Goal: Task Accomplishment & Management: Use online tool/utility

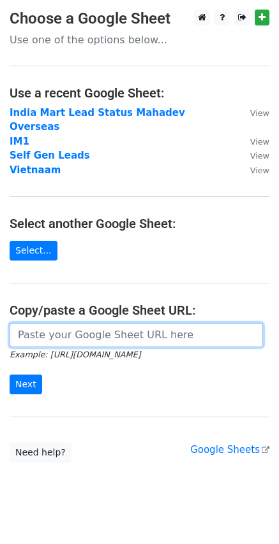
click at [129, 323] on input "url" at bounding box center [136, 335] width 253 height 24
paste input "[URL][DOMAIN_NAME]"
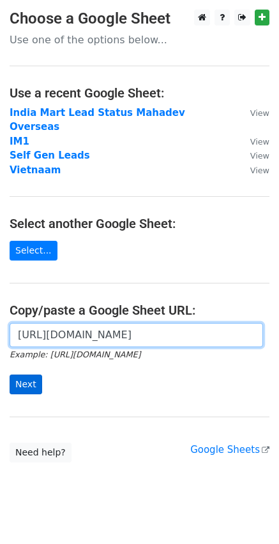
type input "[URL][DOMAIN_NAME]"
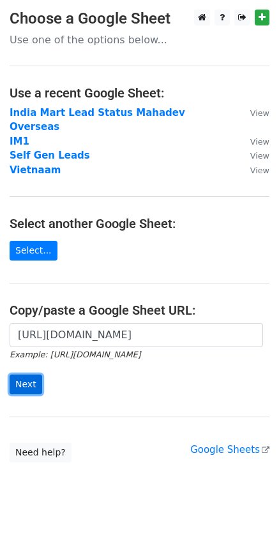
click at [21, 375] on input "Next" at bounding box center [26, 385] width 33 height 20
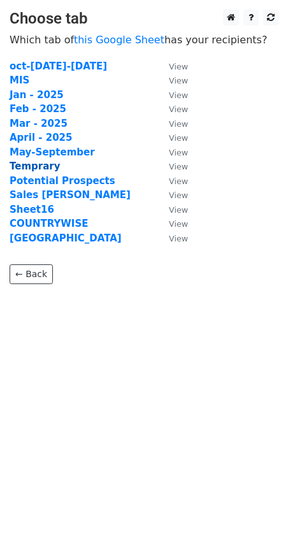
click at [29, 166] on strong "Temprary" at bounding box center [35, 166] width 50 height 11
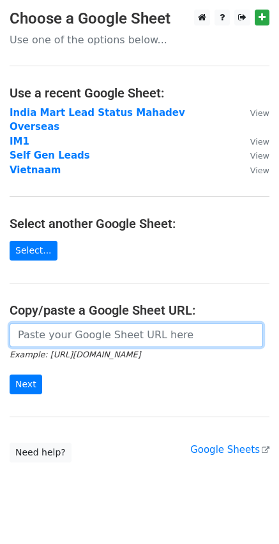
click at [55, 325] on input "url" at bounding box center [136, 335] width 253 height 24
paste input "https://docs.google.com/spreadsheets/d/1502J2lR5CbQdG1b7wPmHETw19moffOUXDkBhzgd…"
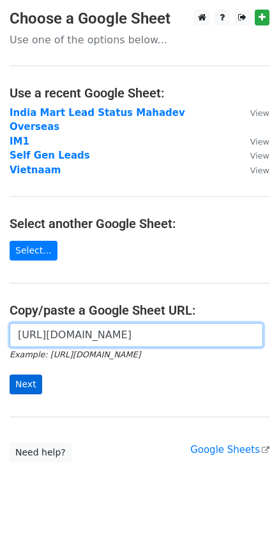
type input "https://docs.google.com/spreadsheets/d/1502J2lR5CbQdG1b7wPmHETw19moffOUXDkBhzgd…"
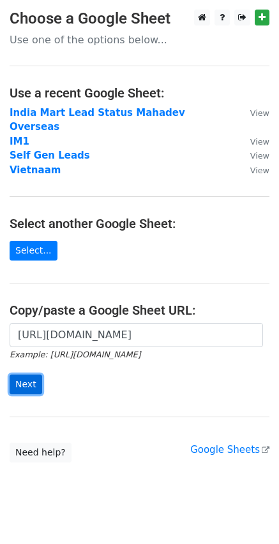
click at [33, 375] on input "Next" at bounding box center [26, 385] width 33 height 20
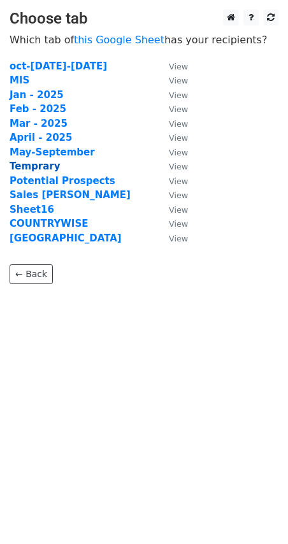
click at [40, 169] on strong "Temprary" at bounding box center [35, 166] width 50 height 11
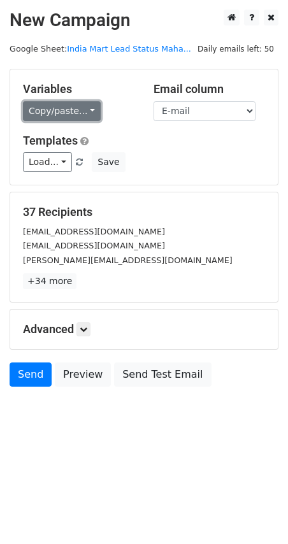
click at [52, 106] on link "Copy/paste..." at bounding box center [62, 111] width 78 height 20
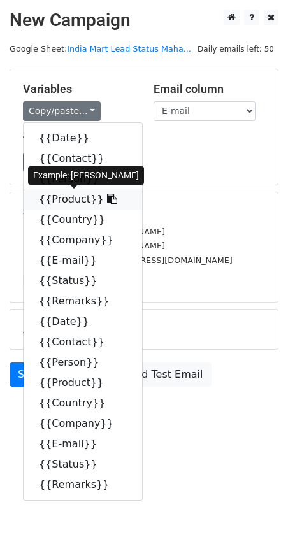
click at [61, 198] on link "{{Product}}" at bounding box center [83, 199] width 119 height 20
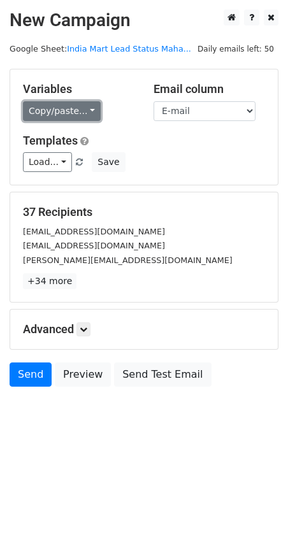
click at [53, 108] on link "Copy/paste..." at bounding box center [62, 111] width 78 height 20
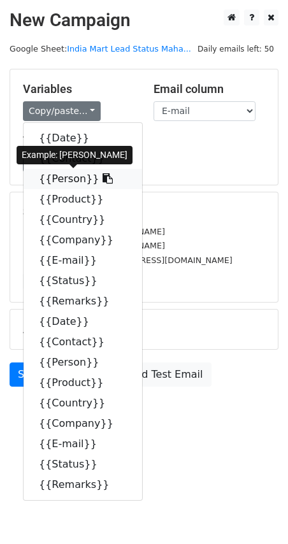
click at [64, 177] on link "{{Person}}" at bounding box center [83, 179] width 119 height 20
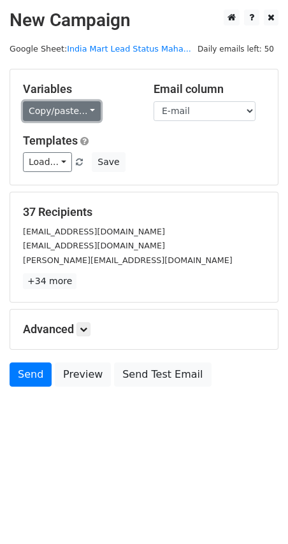
click at [46, 106] on link "Copy/paste..." at bounding box center [62, 111] width 78 height 20
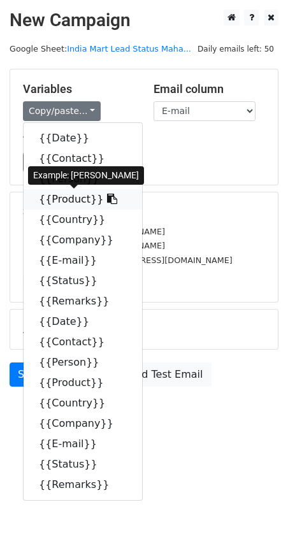
click at [53, 199] on link "{{Product}}" at bounding box center [83, 199] width 119 height 20
